Goal: Check status

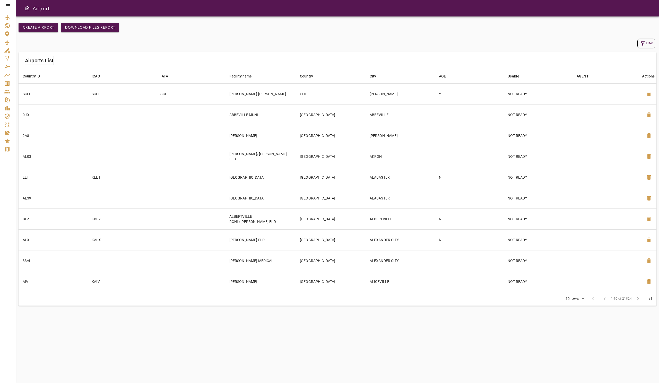
click at [9, 5] on icon at bounding box center [8, 5] width 5 height 3
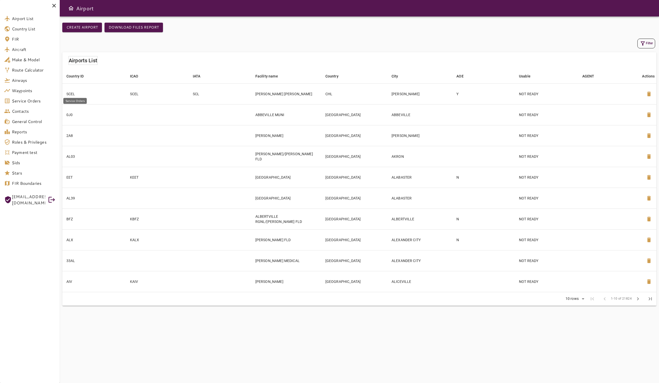
click at [27, 104] on link "Service Orders" at bounding box center [30, 101] width 60 height 10
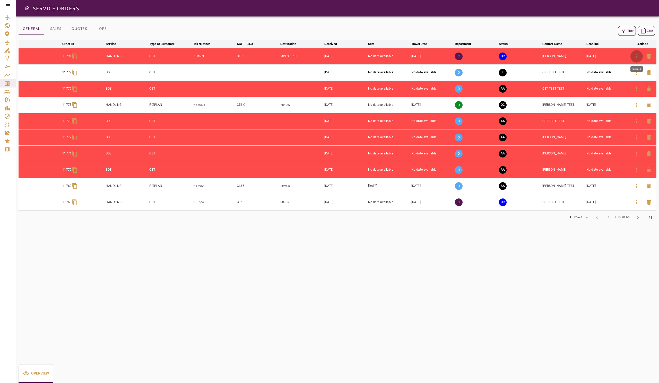
click at [636, 58] on icon "button" at bounding box center [637, 56] width 6 height 6
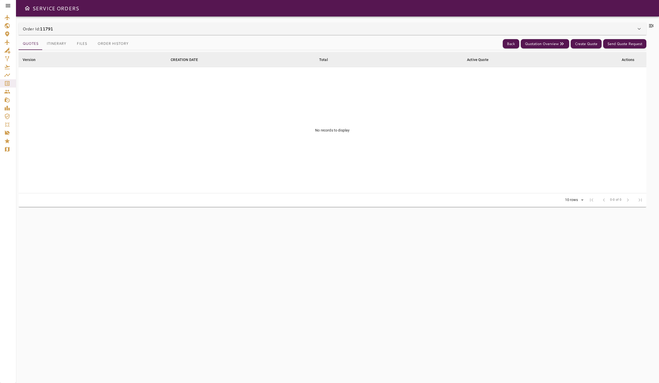
click at [49, 41] on button "Itinerary" at bounding box center [57, 44] width 28 height 12
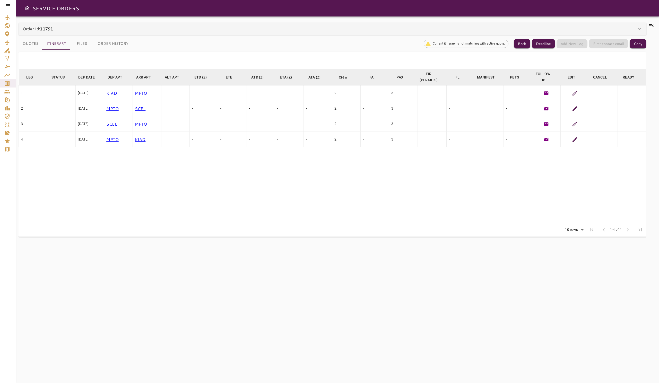
click at [572, 95] on div at bounding box center [575, 93] width 24 height 6
click at [573, 94] on icon at bounding box center [575, 93] width 6 height 6
